Goal: Task Accomplishment & Management: Manage account settings

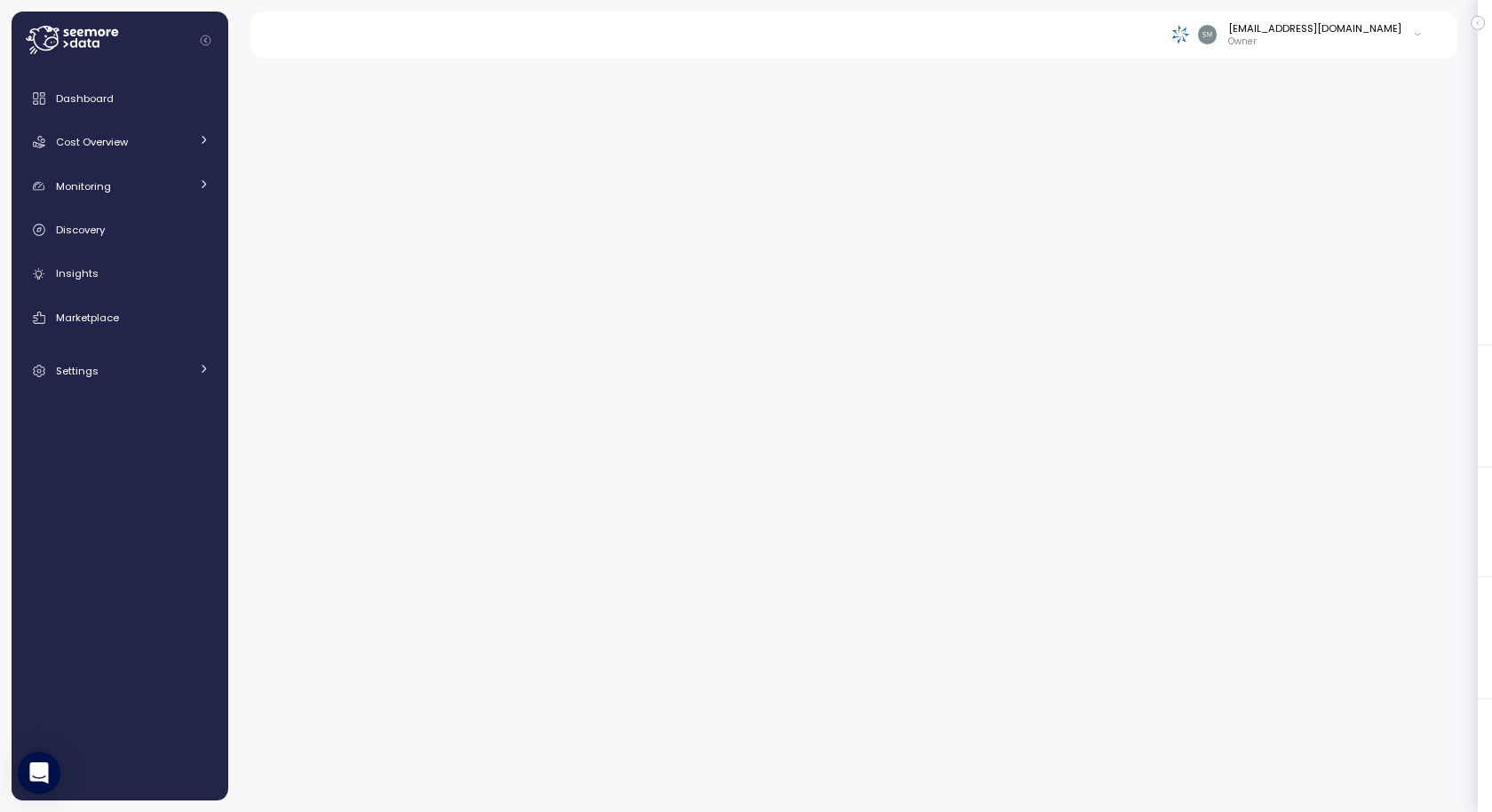
click at [80, 141] on div "Dashboard Cost Overview Compute Workloads Storage Cloud Services Clustering col…" at bounding box center [119, 434] width 203 height 708
click at [80, 141] on span "Settings" at bounding box center [77, 370] width 42 height 14
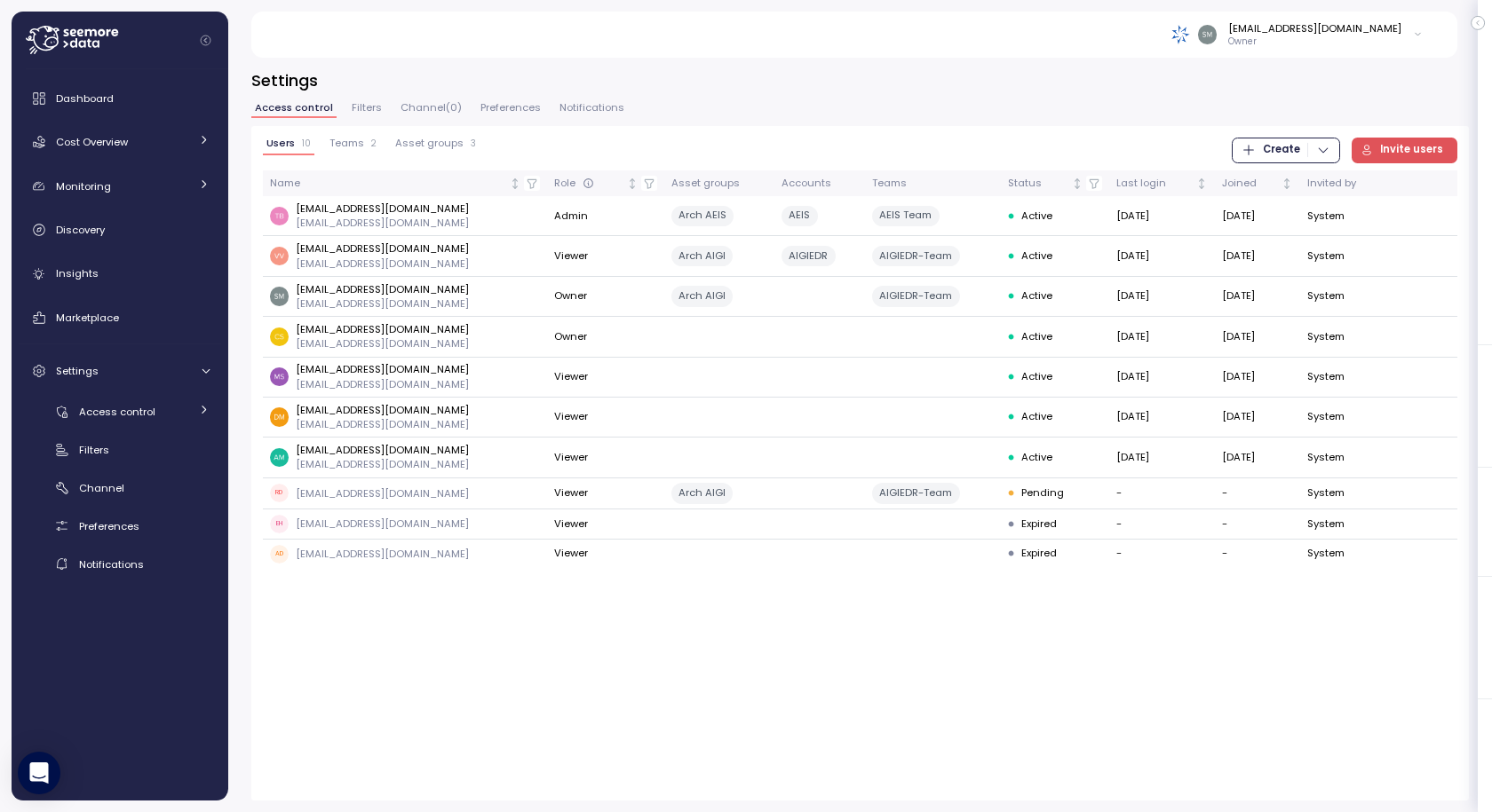
click at [470, 32] on div "[EMAIL_ADDRESS][DOMAIN_NAME]" at bounding box center [1315, 27] width 173 height 14
click at [348, 141] on span "Teams" at bounding box center [347, 143] width 35 height 10
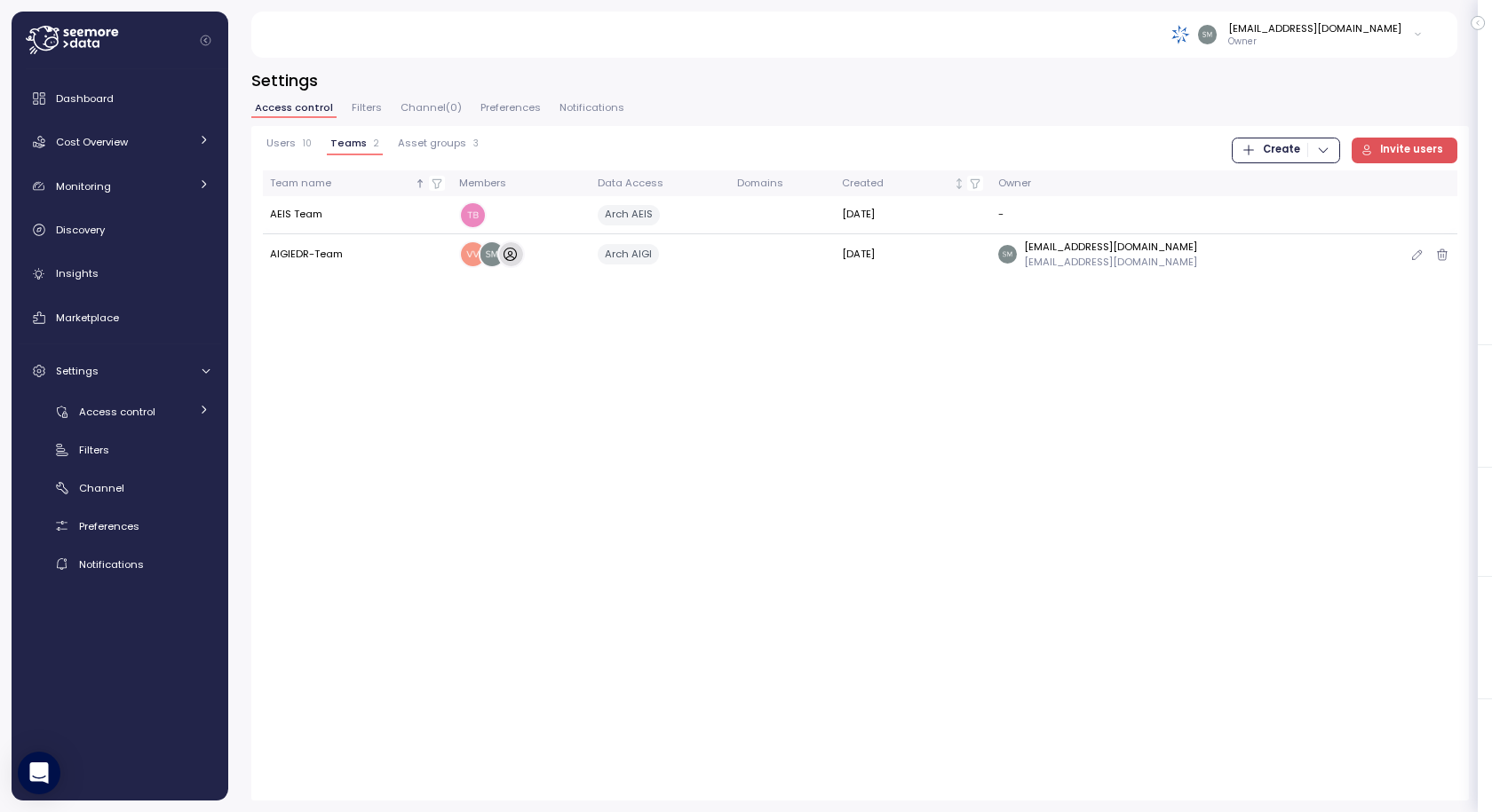
click at [470, 141] on div "Arch AIGI" at bounding box center [628, 254] width 61 height 20
click at [470, 141] on icon "button" at bounding box center [1417, 254] width 14 height 21
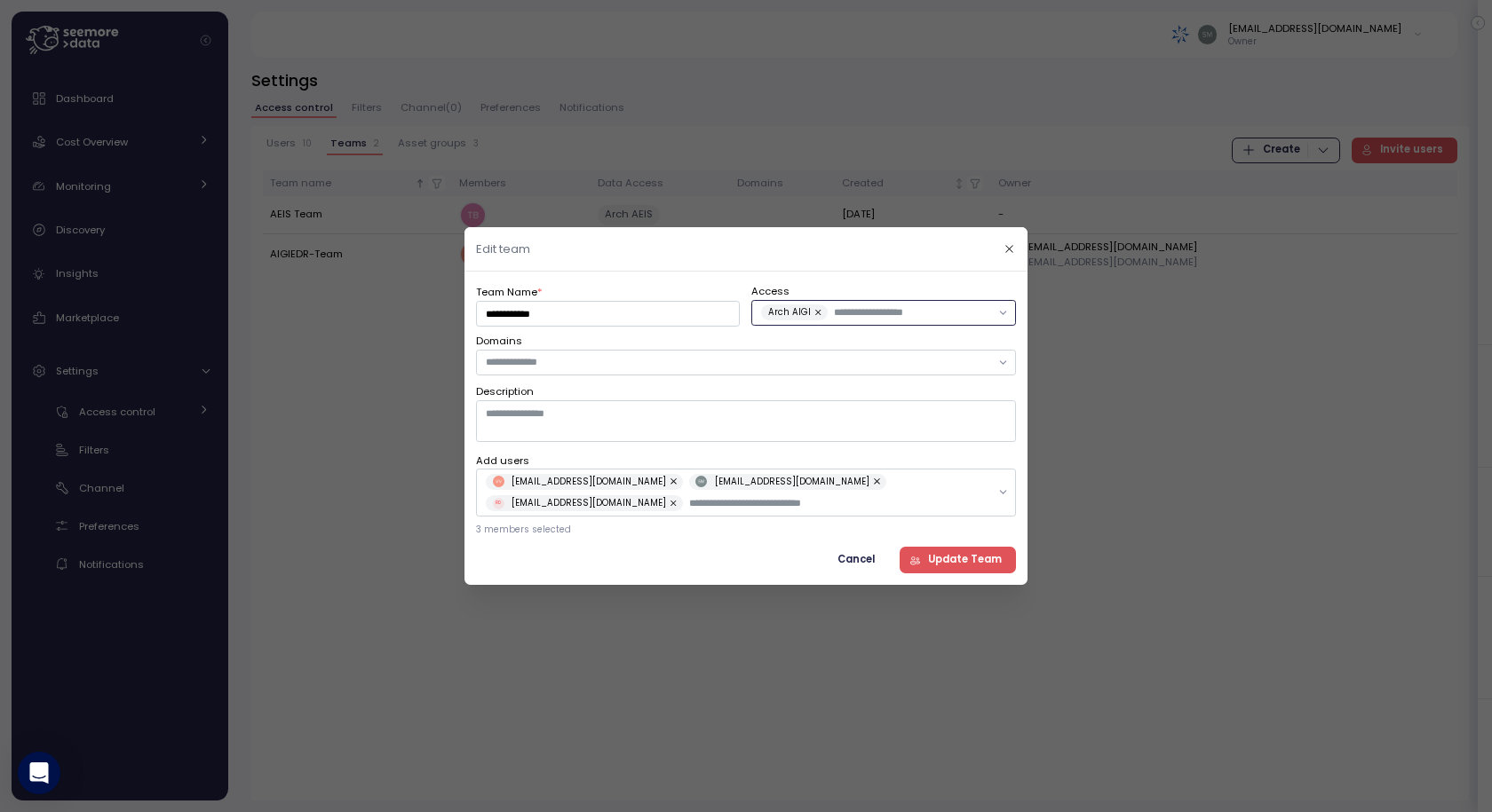
click at [470, 141] on input "text" at bounding box center [912, 312] width 156 height 16
click at [470, 141] on span "Cancel" at bounding box center [856, 561] width 38 height 24
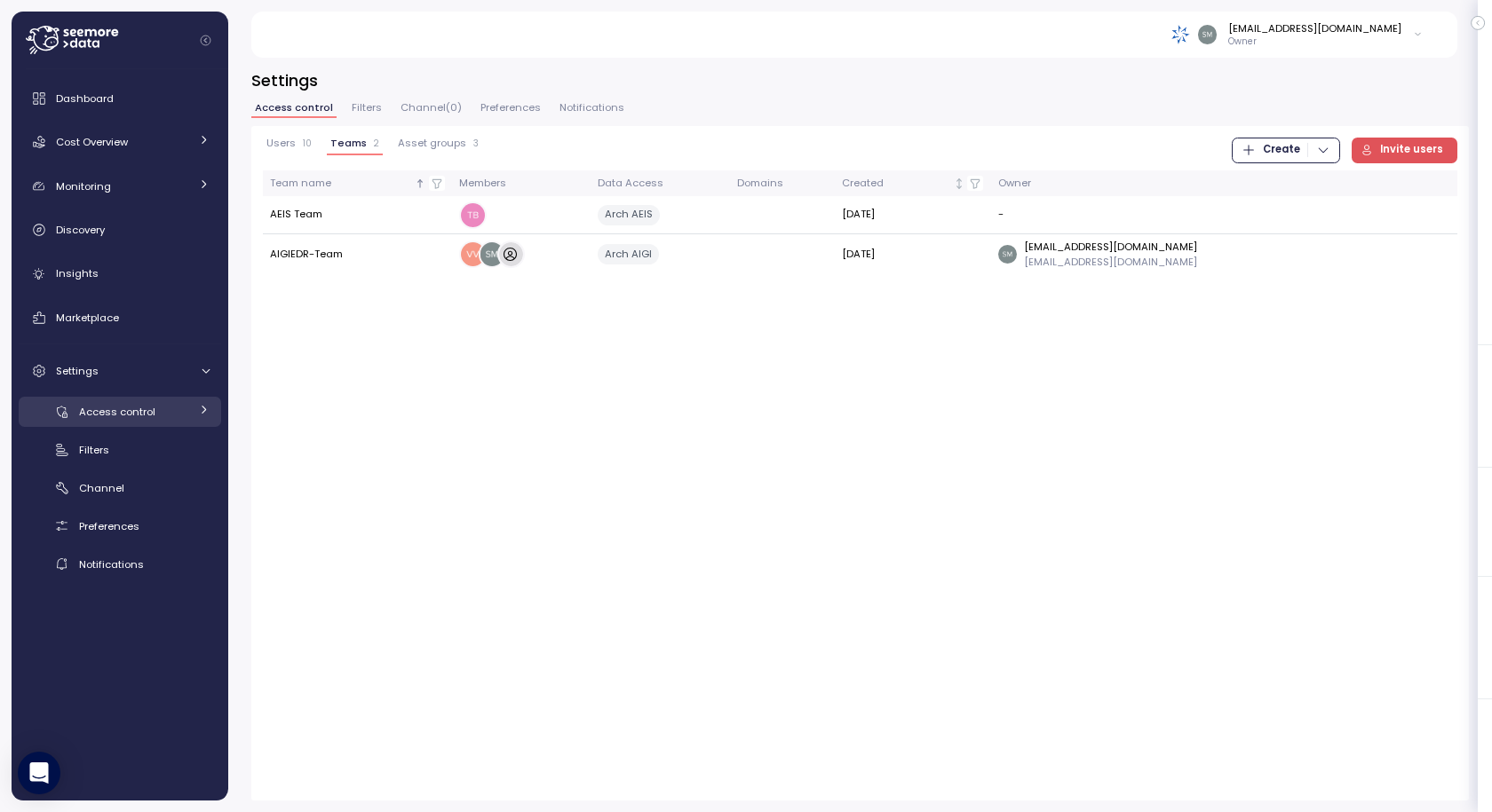
click at [116, 141] on span "Access control" at bounding box center [116, 411] width 76 height 14
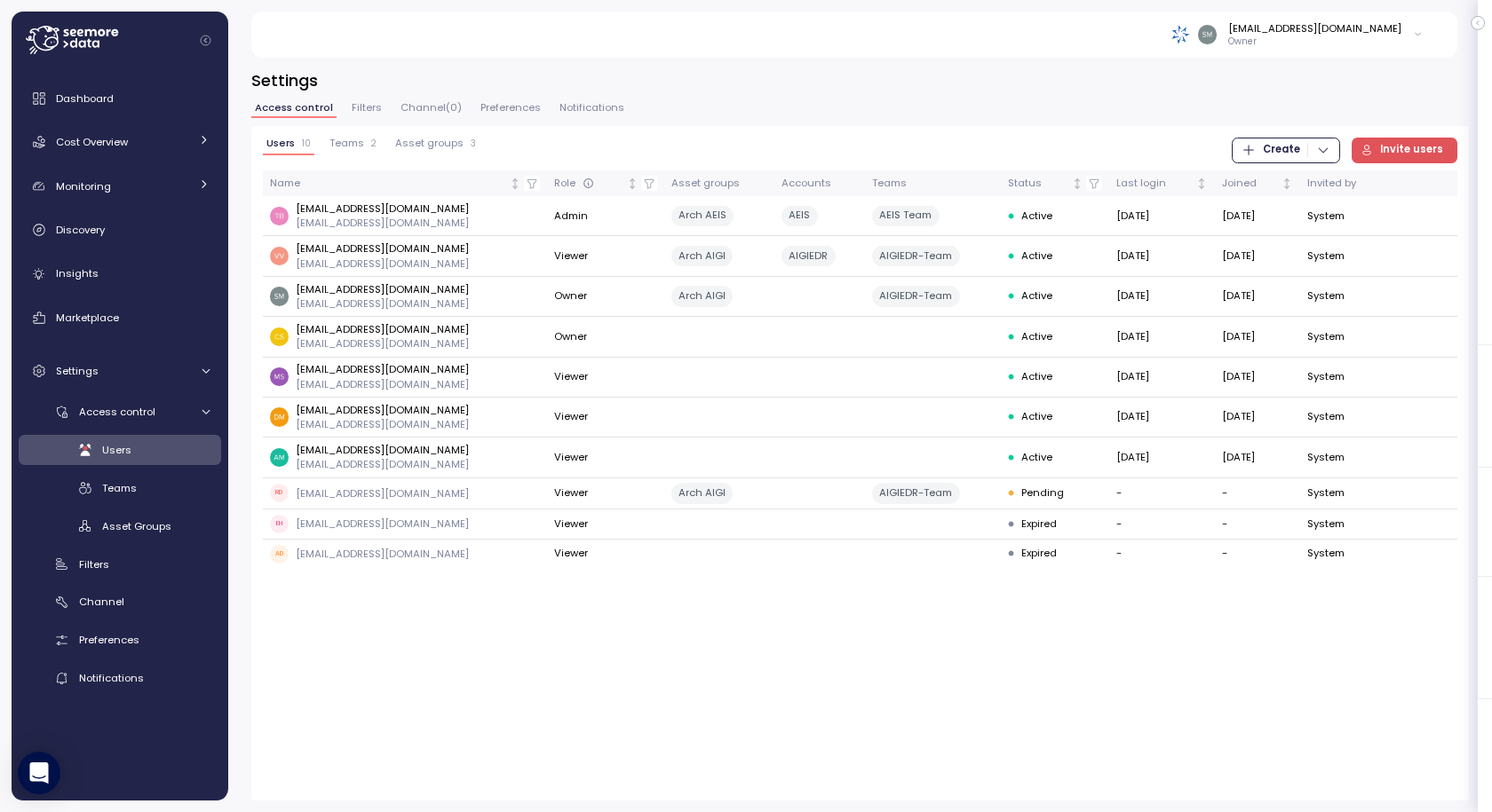
click at [116, 141] on span "Users" at bounding box center [116, 449] width 29 height 14
click at [360, 141] on p "[EMAIL_ADDRESS][DOMAIN_NAME]" at bounding box center [382, 263] width 173 height 14
click at [470, 141] on icon "button" at bounding box center [1417, 256] width 14 height 21
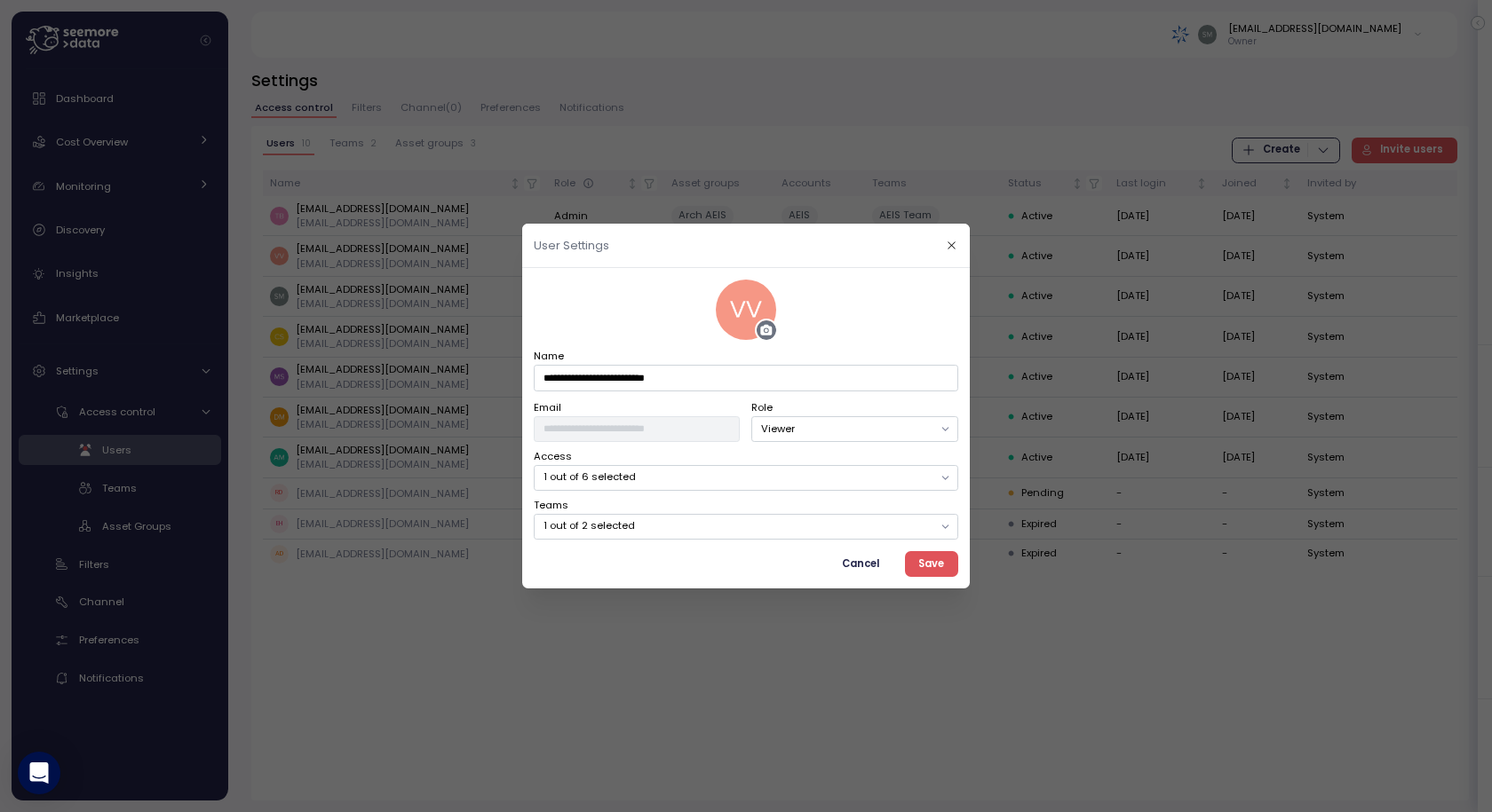
click at [470, 141] on p "1 out of 6 selected" at bounding box center [738, 476] width 389 height 14
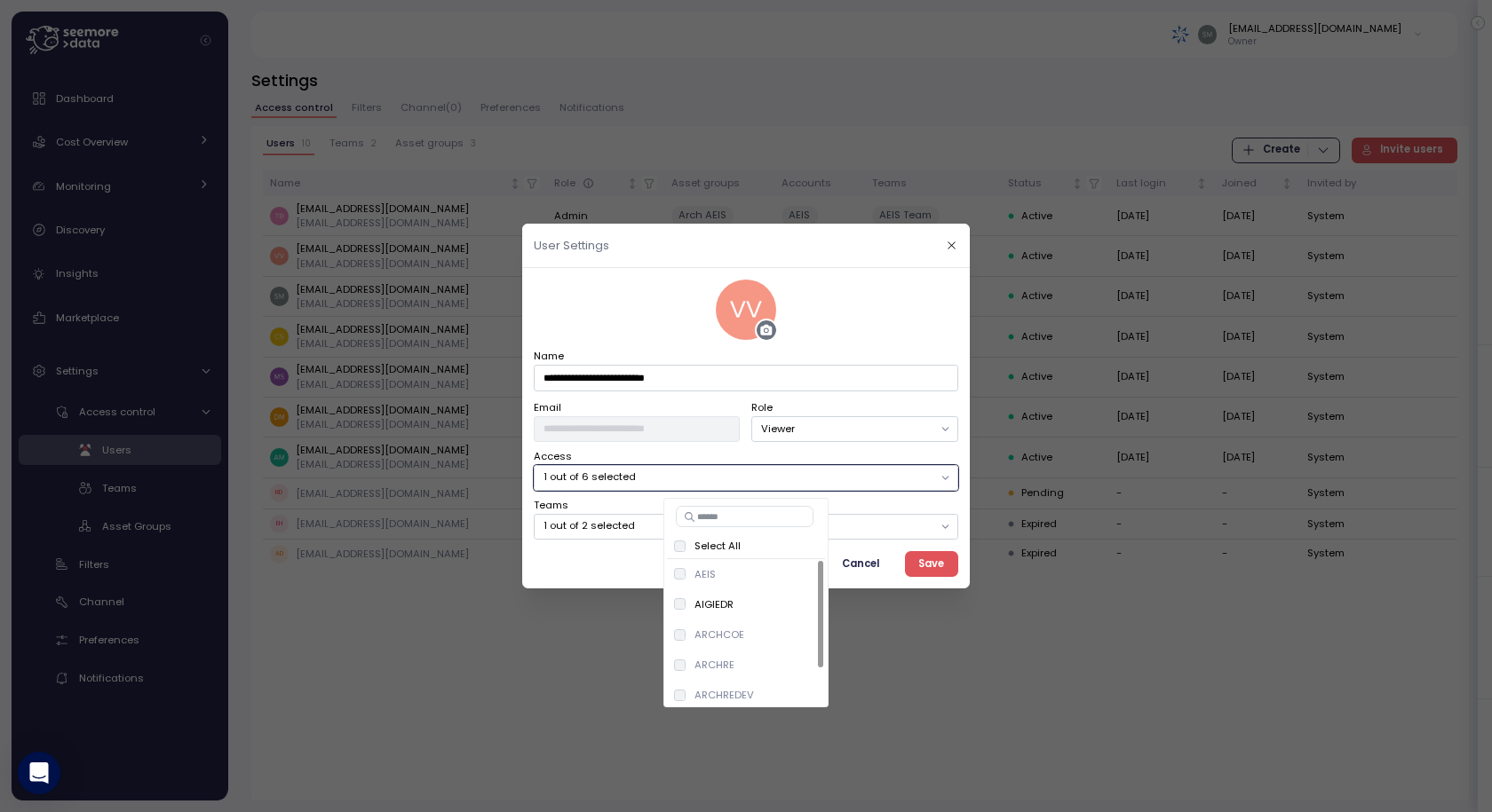
click at [470, 141] on p "1 out of 2 selected" at bounding box center [738, 525] width 389 height 14
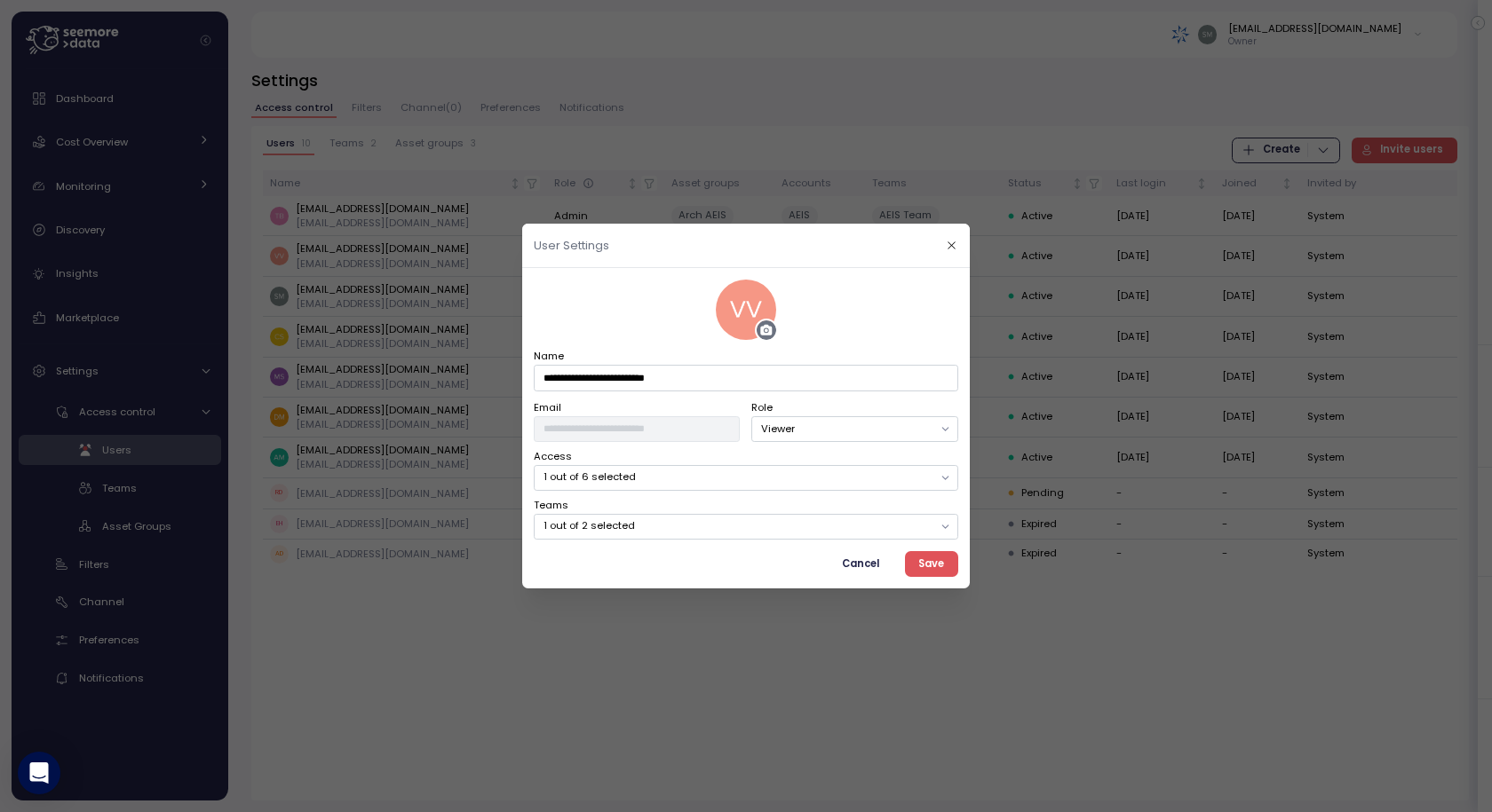
click at [470, 141] on span "Cancel" at bounding box center [860, 564] width 38 height 24
